Goal: Task Accomplishment & Management: Manage account settings

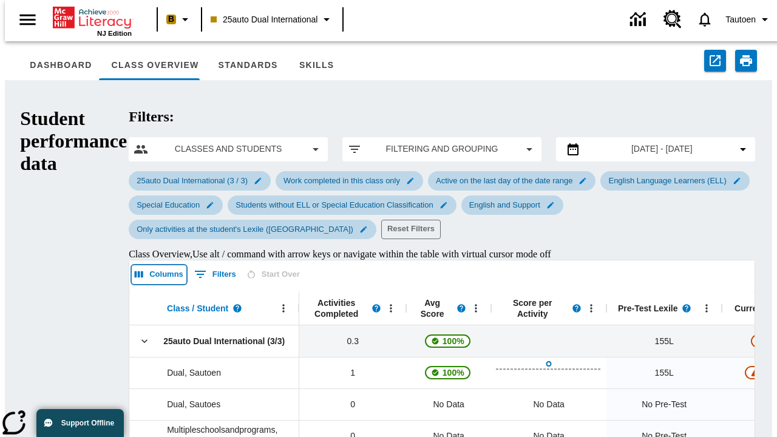
click at [135, 272] on icon "Select columns" at bounding box center [139, 275] width 9 height 7
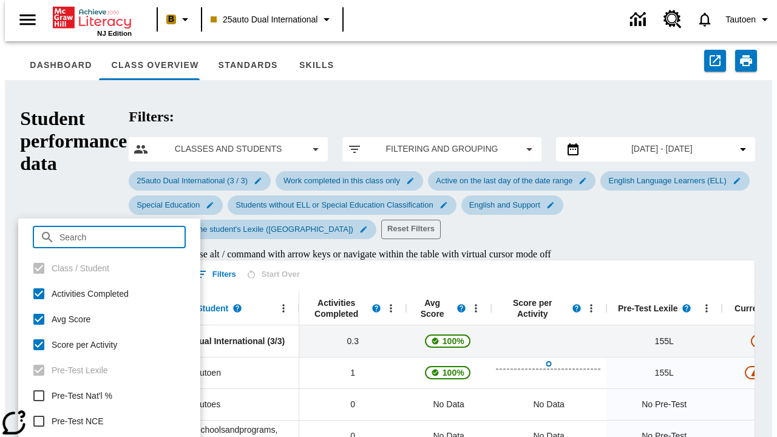
click at [39, 396] on input "Pre-Test Nat'l %" at bounding box center [39, 396] width 26 height 26
checkbox input "true"
